Goal: Use online tool/utility: Utilize a website feature to perform a specific function

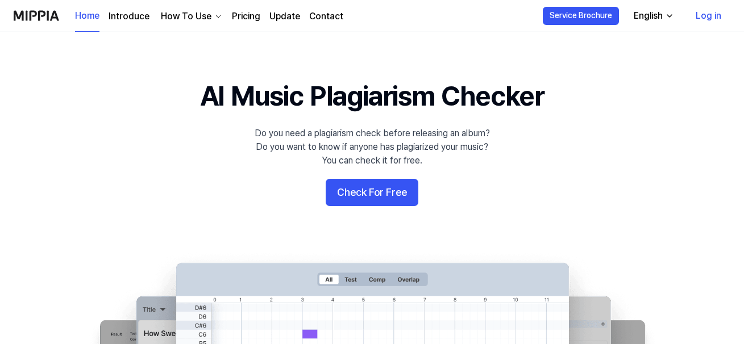
scroll to position [77, 0]
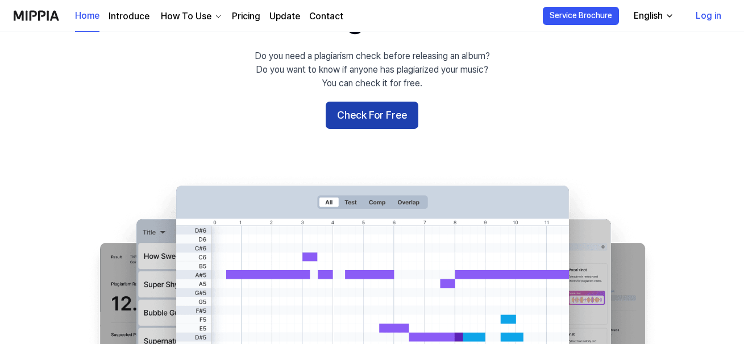
click at [364, 107] on button "Check For Free" at bounding box center [371, 115] width 93 height 27
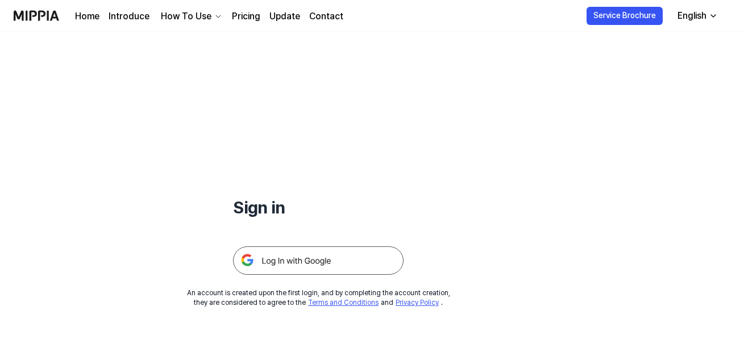
click at [250, 215] on h1 "Sign in" at bounding box center [318, 207] width 170 height 24
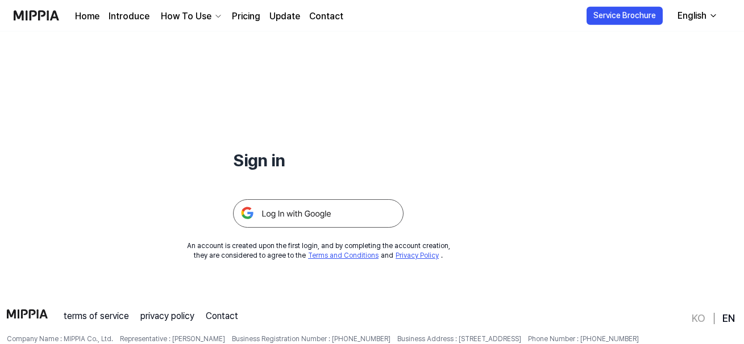
scroll to position [109, 0]
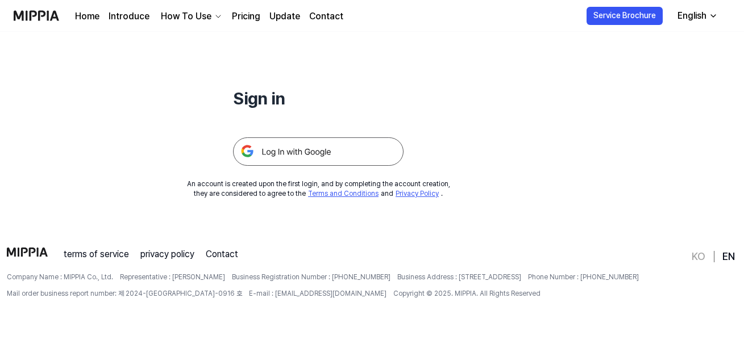
click at [282, 147] on img at bounding box center [318, 151] width 170 height 28
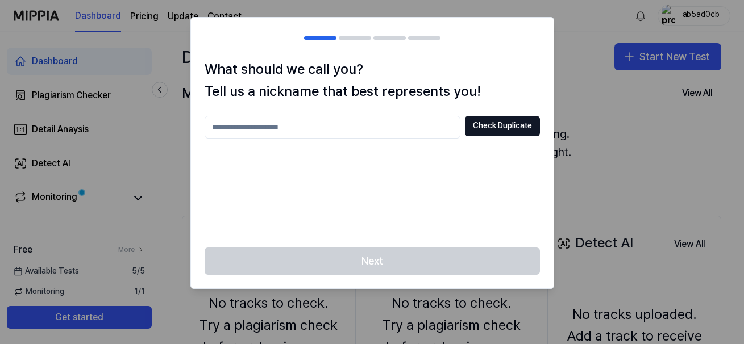
click at [399, 124] on input "text" at bounding box center [332, 127] width 256 height 23
type input "*********"
click at [496, 122] on button "Check Duplicate" at bounding box center [502, 126] width 75 height 20
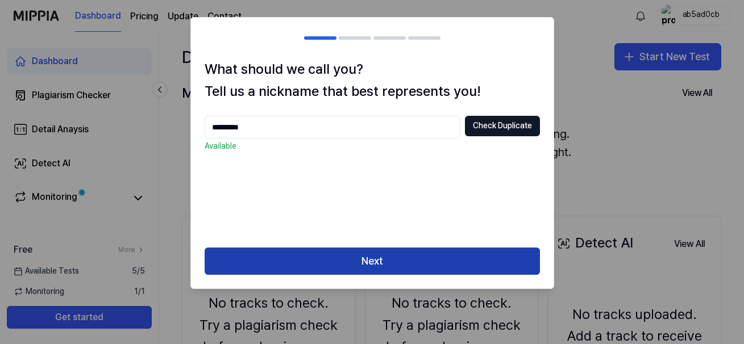
click at [301, 274] on button "Next" at bounding box center [371, 261] width 335 height 27
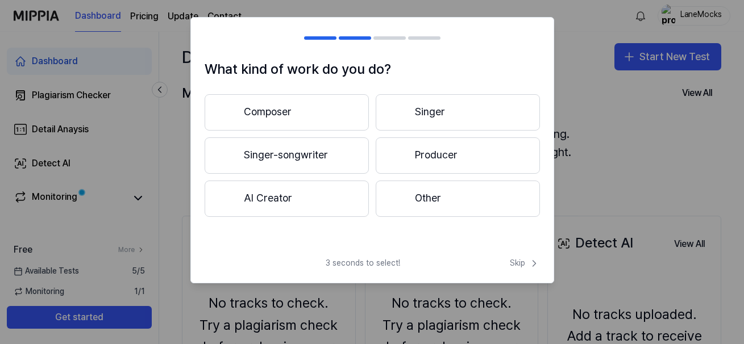
click at [312, 108] on button "Composer" at bounding box center [286, 112] width 164 height 36
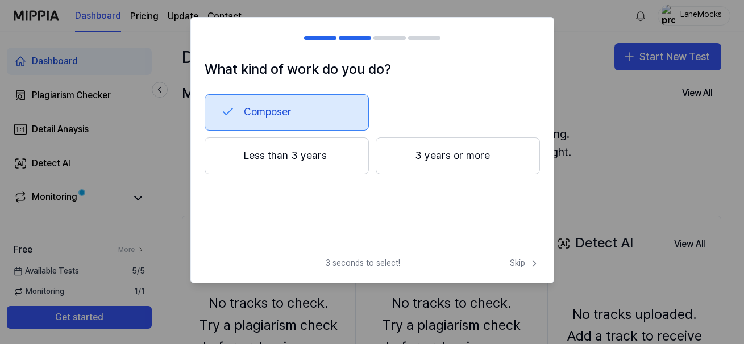
click at [324, 156] on button "Less than 3 years" at bounding box center [286, 155] width 164 height 37
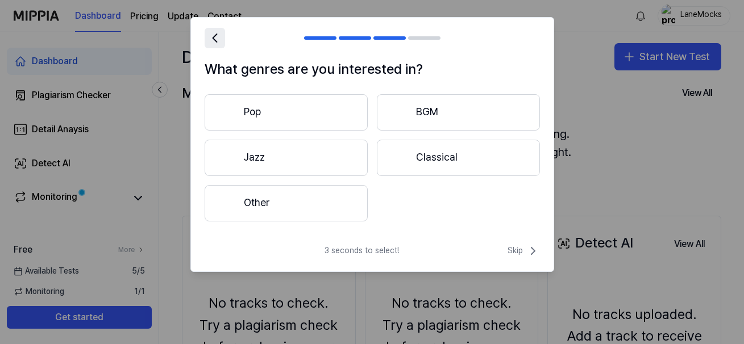
click at [211, 48] on button at bounding box center [214, 38] width 20 height 20
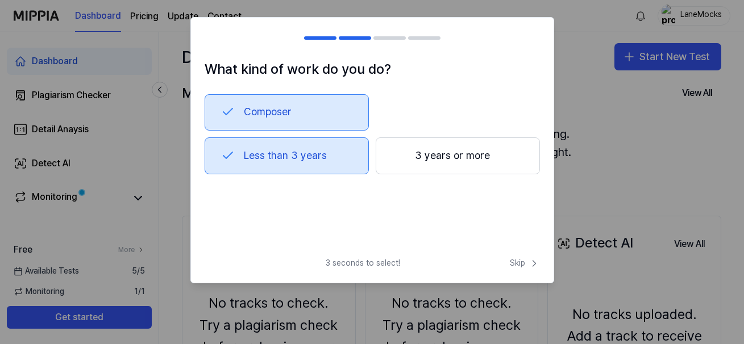
click at [212, 44] on div at bounding box center [211, 38] width 14 height 14
click at [525, 263] on span "Skip" at bounding box center [525, 263] width 30 height 11
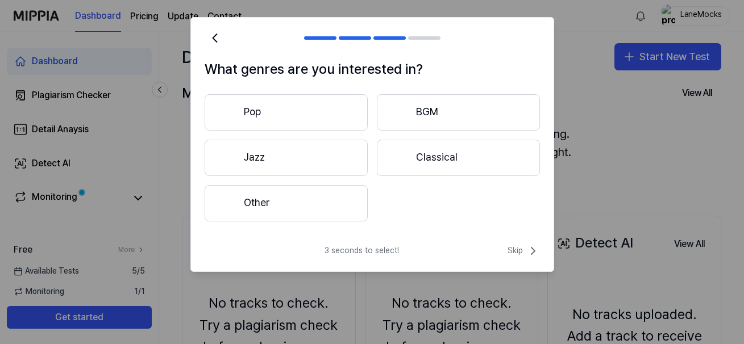
click at [324, 215] on button "Other" at bounding box center [285, 203] width 163 height 36
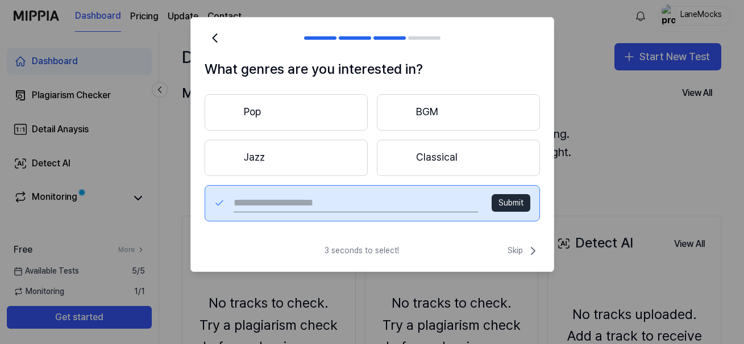
click at [377, 211] on input "text" at bounding box center [355, 203] width 244 height 18
type input "**********"
click at [502, 211] on div "**********" at bounding box center [371, 203] width 335 height 36
click at [513, 198] on button "Submit" at bounding box center [510, 203] width 39 height 18
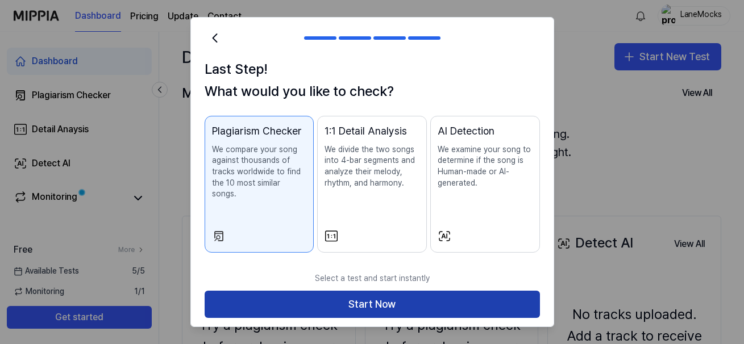
click at [420, 298] on button "Start Now" at bounding box center [371, 304] width 335 height 27
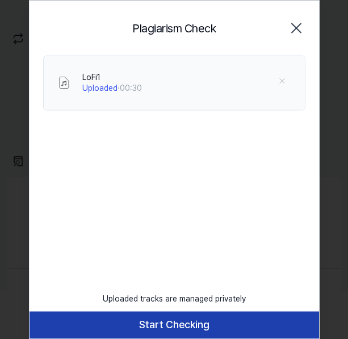
click at [160, 330] on button "Start Checking" at bounding box center [175, 324] width 290 height 27
